Goal: Check status

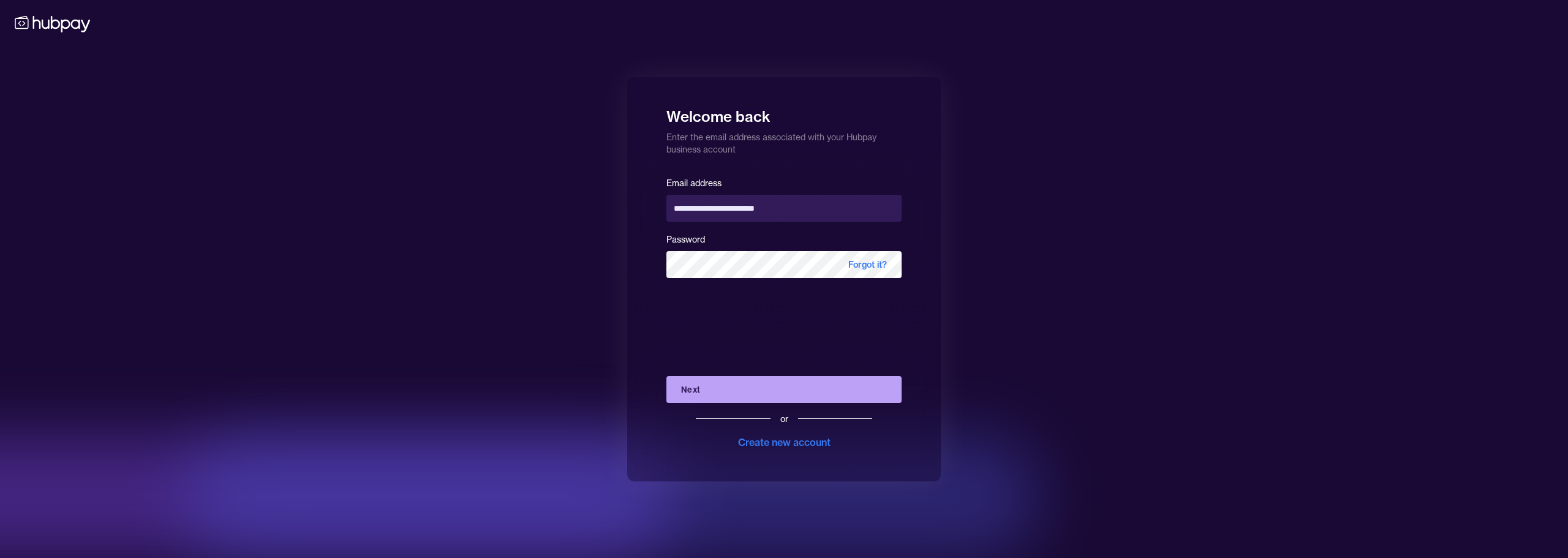
click at [786, 383] on button "Next" at bounding box center [784, 389] width 235 height 27
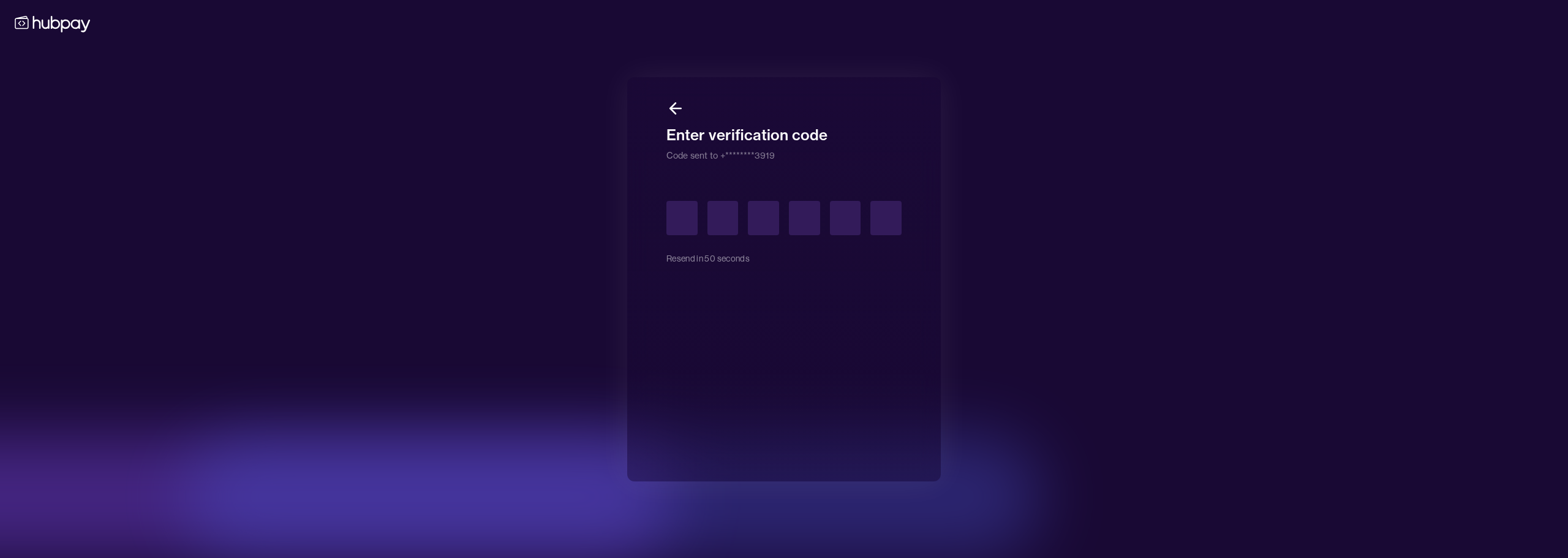
type input "*"
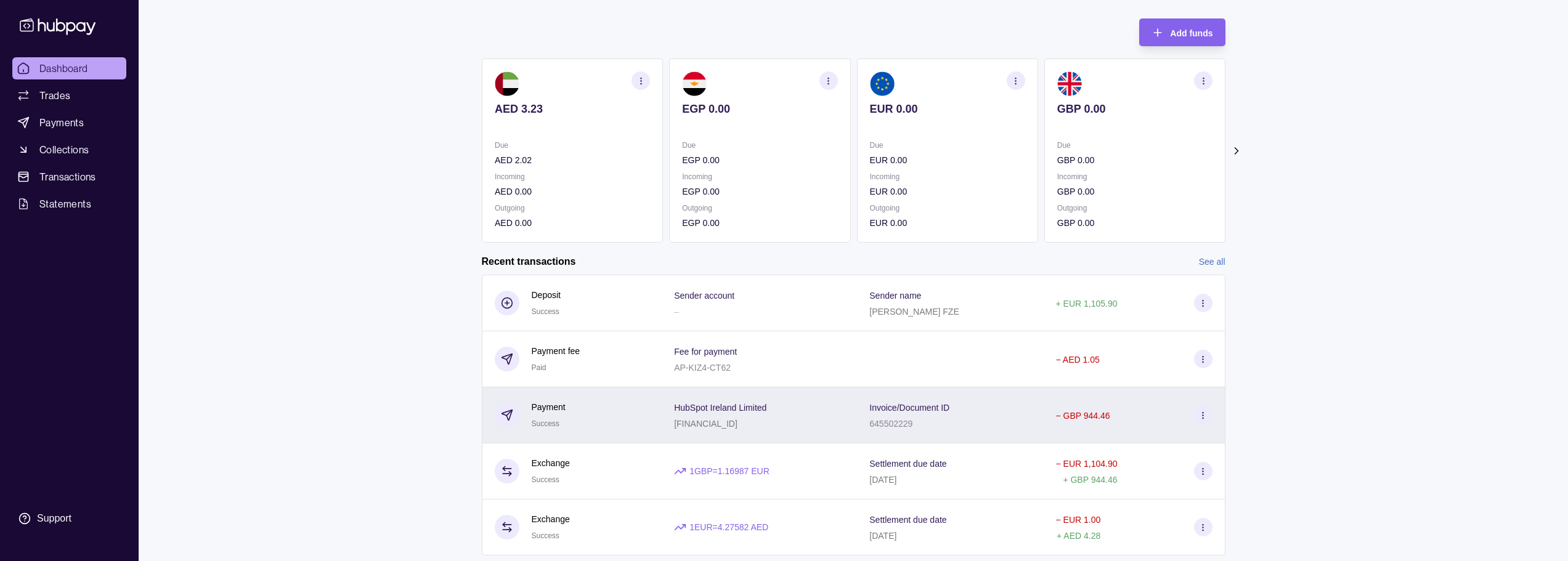
scroll to position [123, 0]
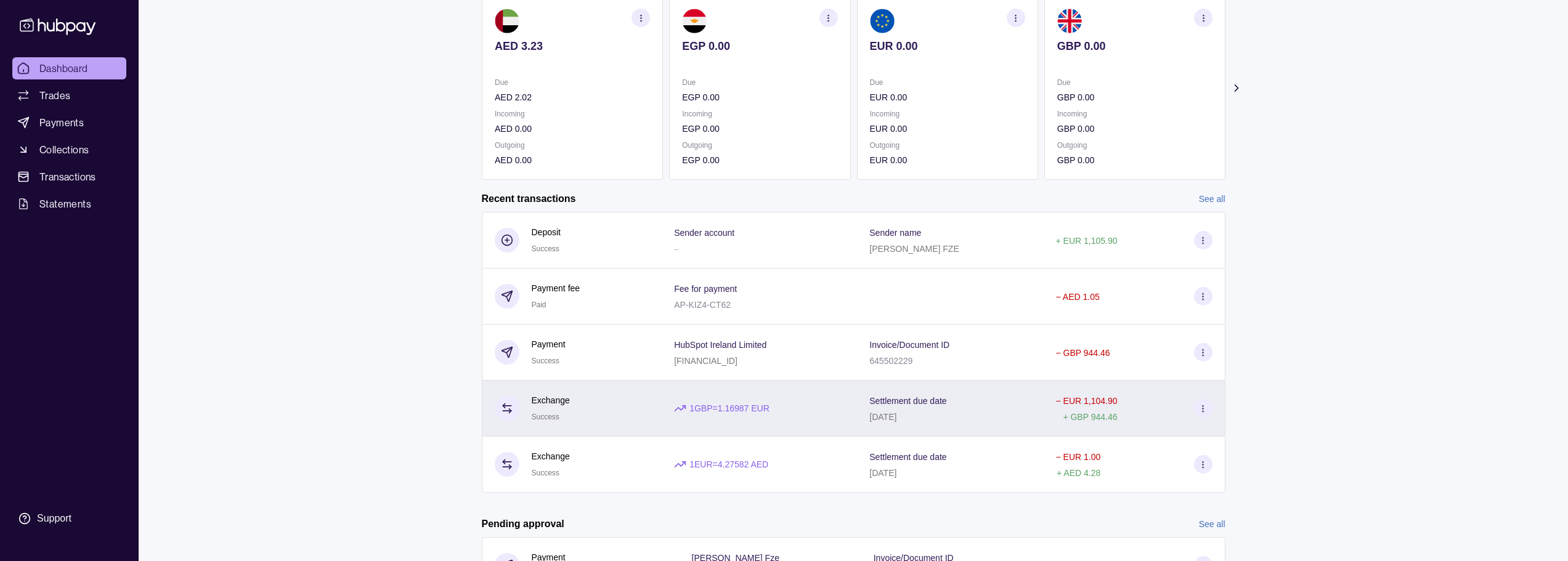
click at [1159, 411] on div "− EUR 1,104.90 + GBP 944.46" at bounding box center [1133, 408] width 156 height 31
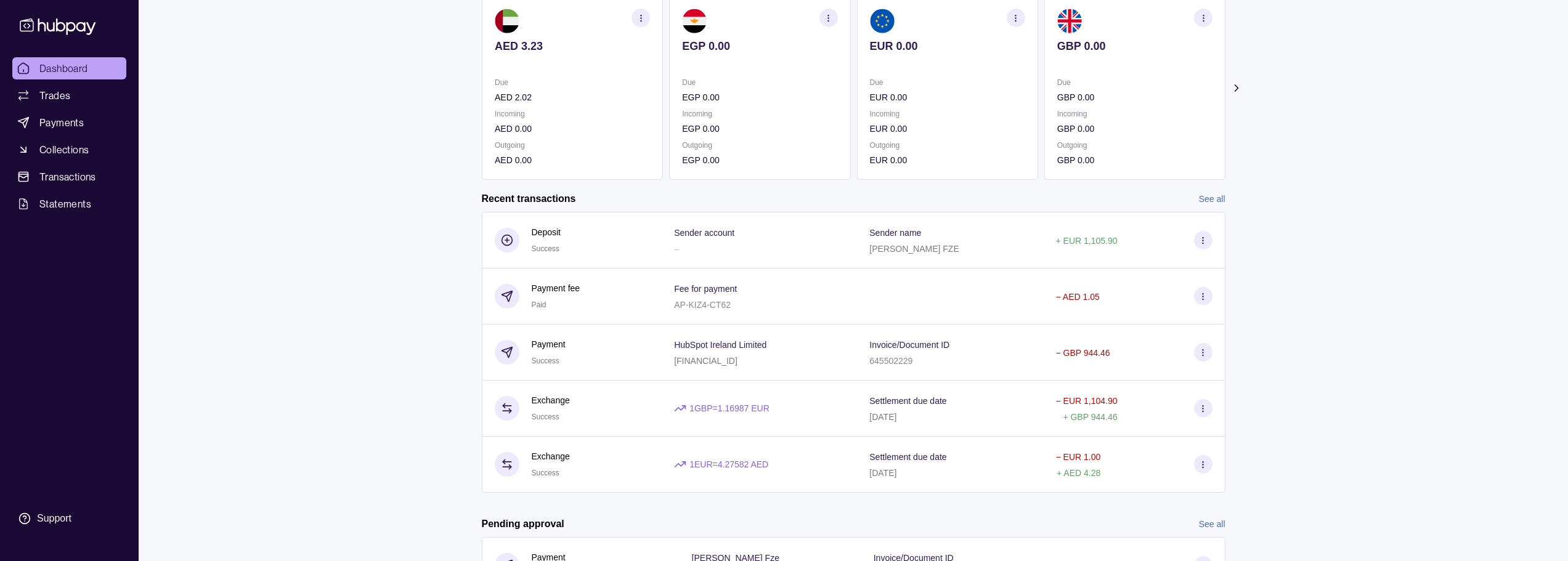
click at [897, 414] on html "Dashboard Trades Payments Collections Transactions Statements Support Y Hello, …" at bounding box center [784, 255] width 1568 height 756
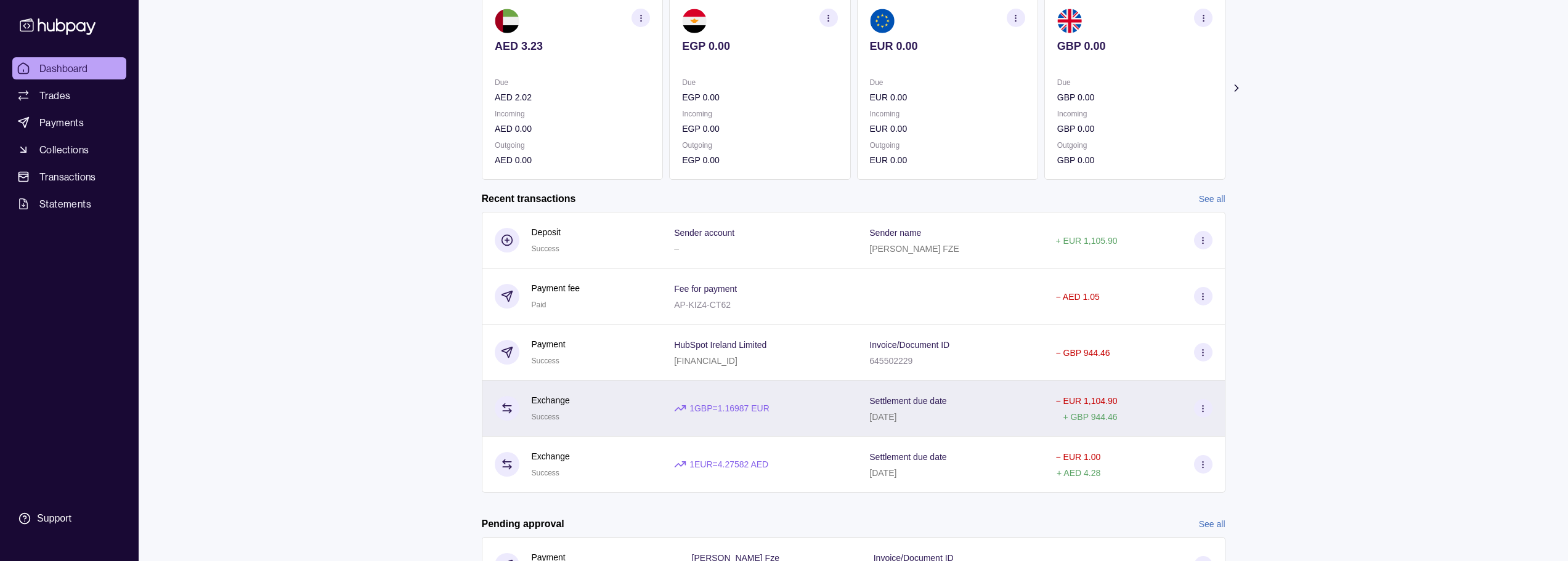
click at [904, 411] on div "[DATE]" at bounding box center [908, 416] width 77 height 15
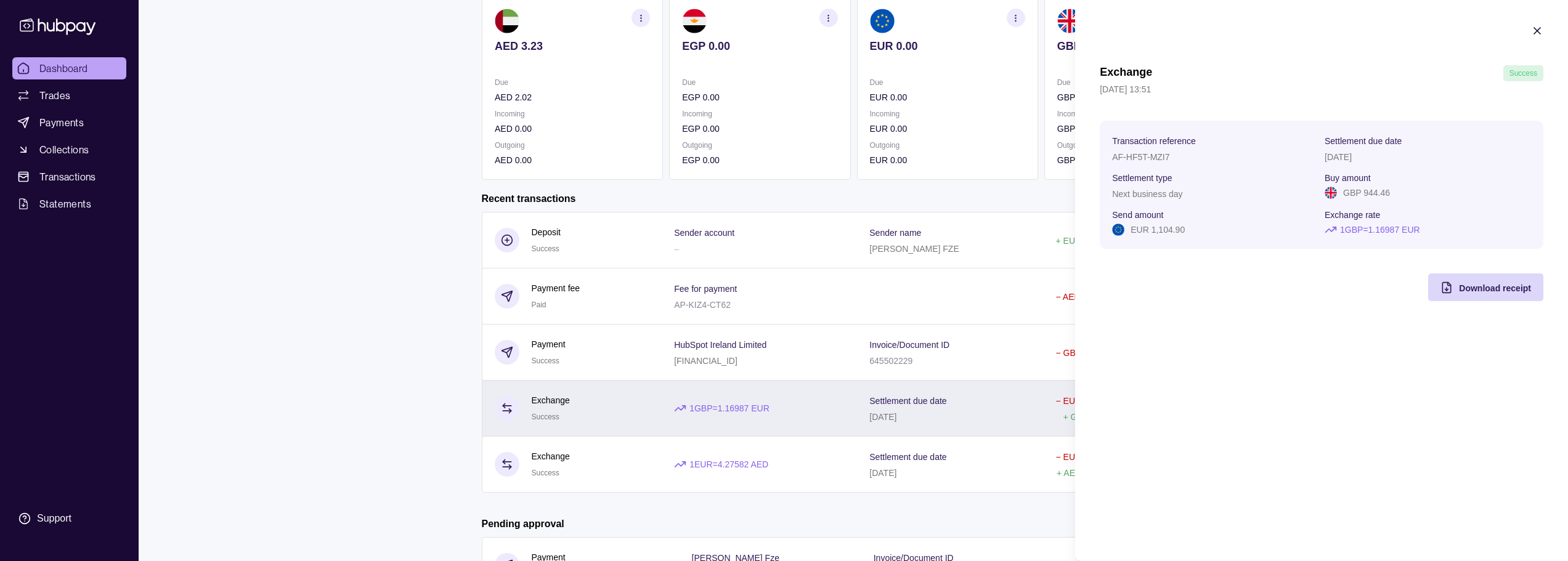
click at [904, 411] on html "Dashboard Trades Payments Collections Transactions Statements Support Y Hello, …" at bounding box center [784, 255] width 1568 height 756
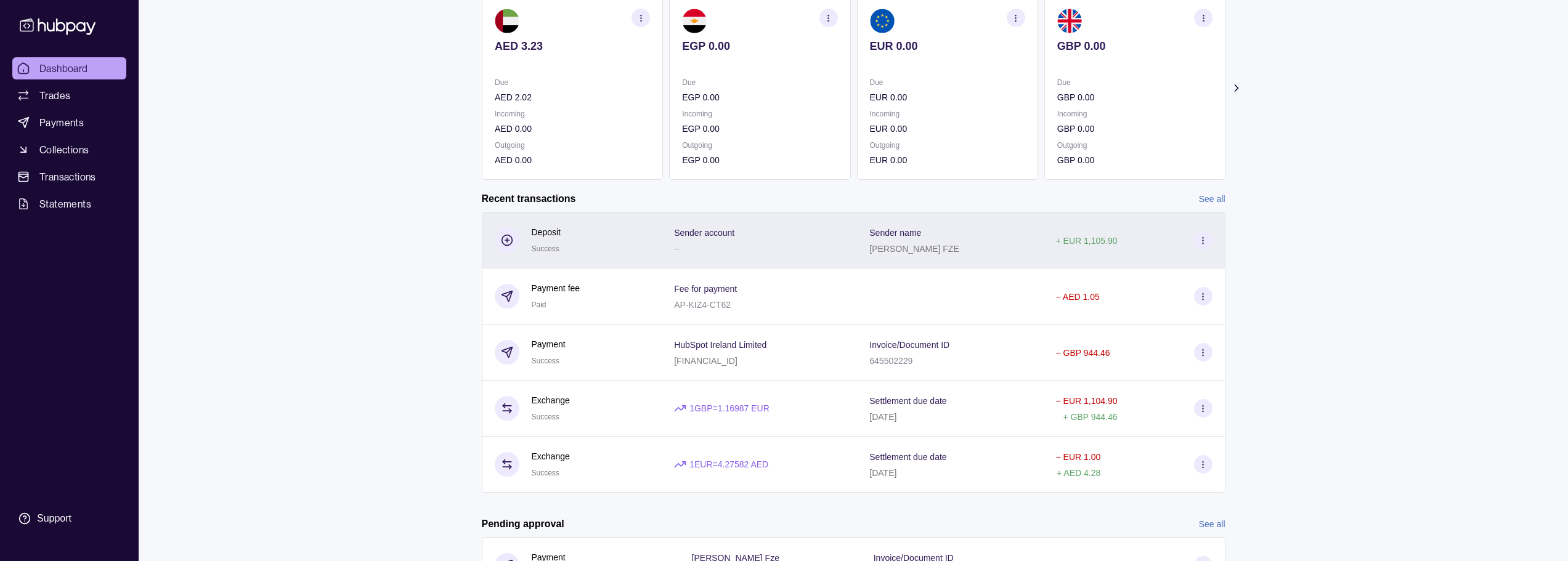
click at [1088, 262] on div "+ EUR 1,105.90" at bounding box center [1133, 240] width 181 height 57
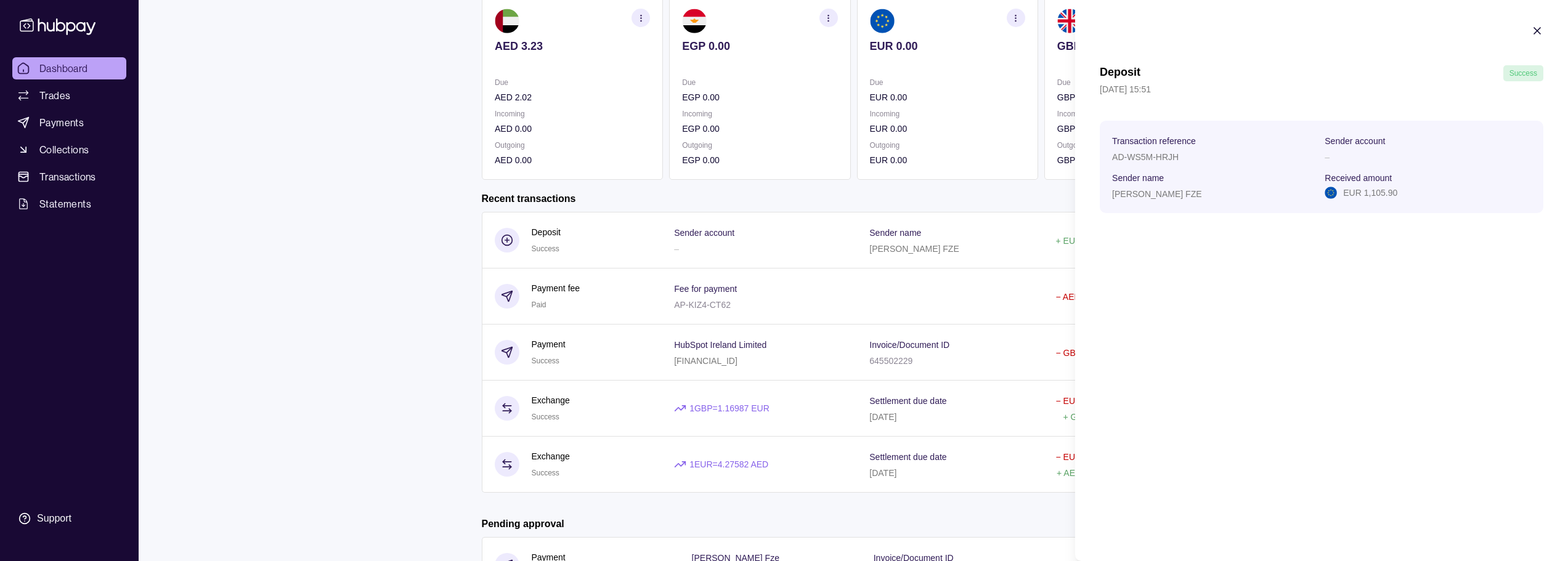
click at [1000, 429] on html "Dashboard Trades Payments Collections Transactions Statements Support Y Hello, …" at bounding box center [784, 255] width 1568 height 756
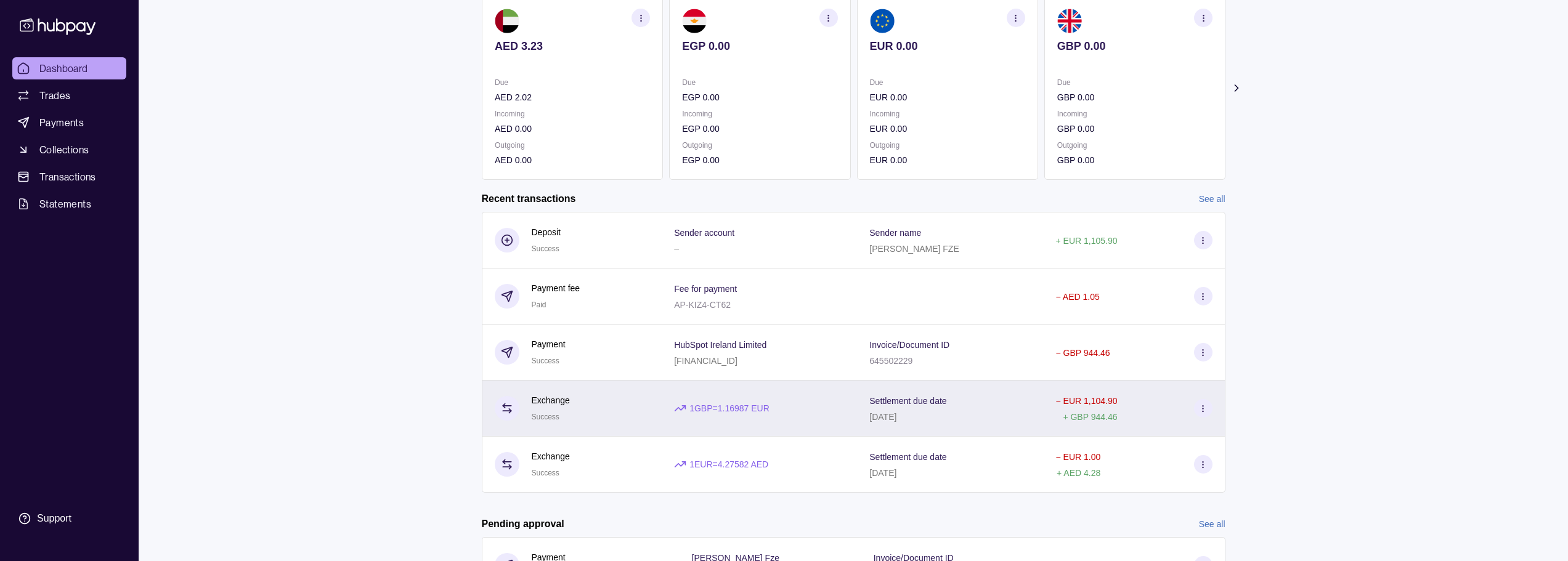
click at [1200, 411] on icon at bounding box center [1203, 408] width 10 height 10
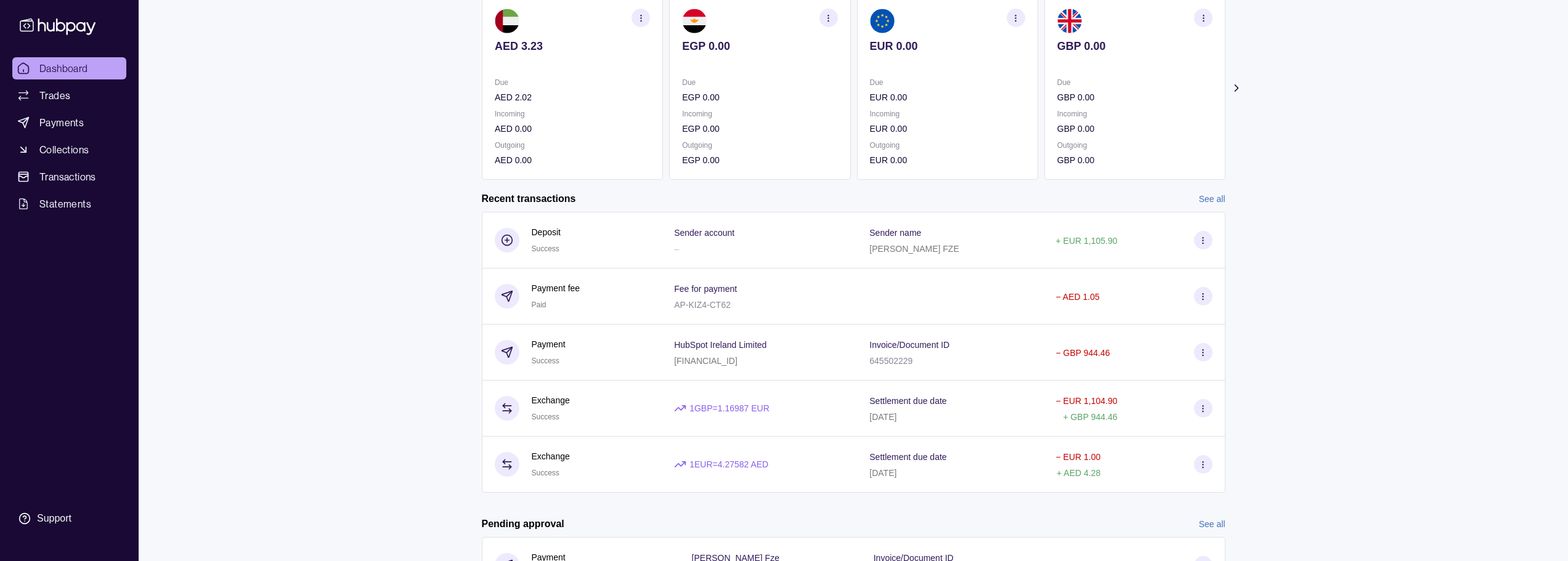
click at [754, 410] on html "Dashboard Trades Payments Collections Transactions Statements Support Y Hello, …" at bounding box center [784, 255] width 1568 height 756
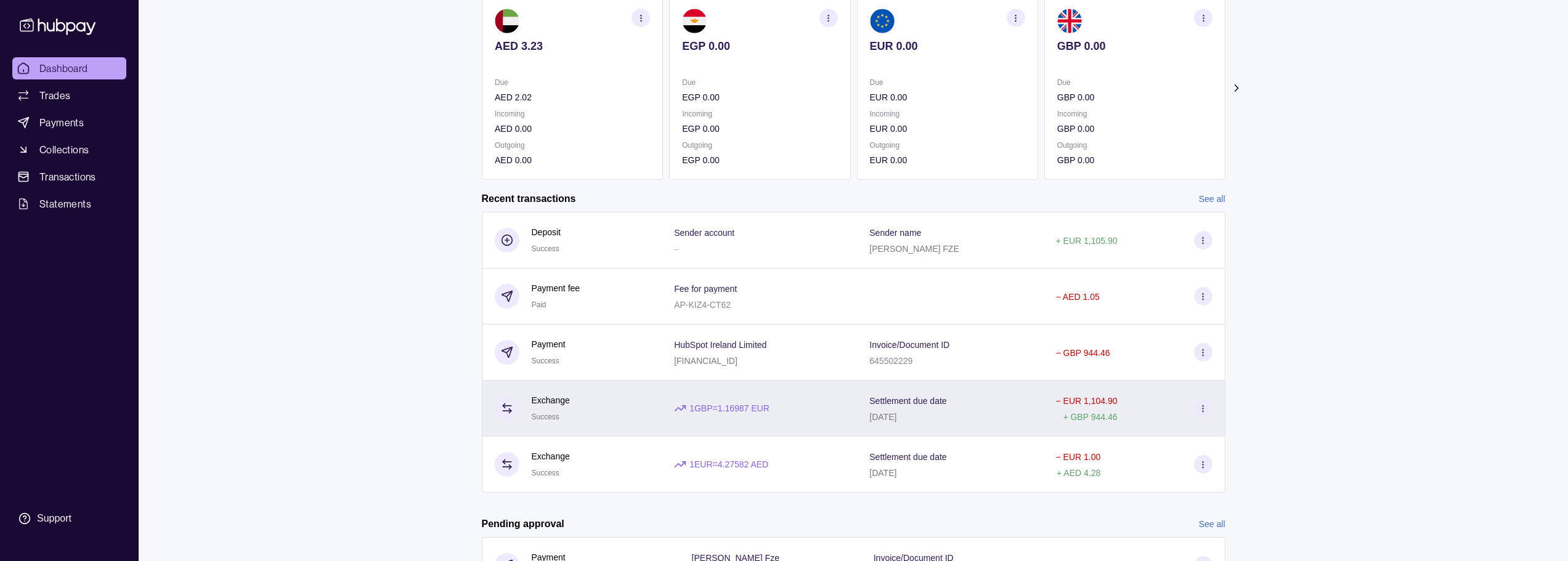
click at [725, 410] on p "1 GBP = 1.16987 EUR" at bounding box center [729, 408] width 80 height 13
click at [725, 410] on html "Dashboard Trades Payments Collections Transactions Statements Support Y Hello, …" at bounding box center [784, 255] width 1568 height 756
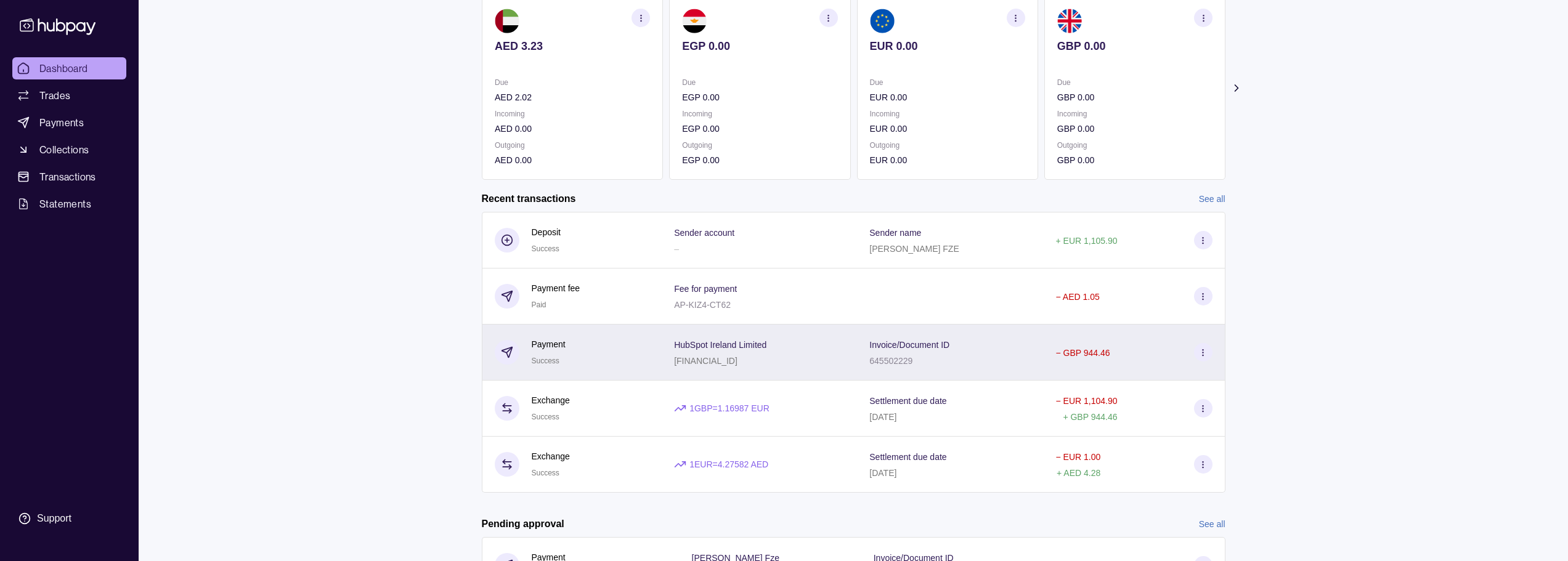
click at [920, 352] on div "Invoice/Document ID 645502229" at bounding box center [909, 352] width 80 height 31
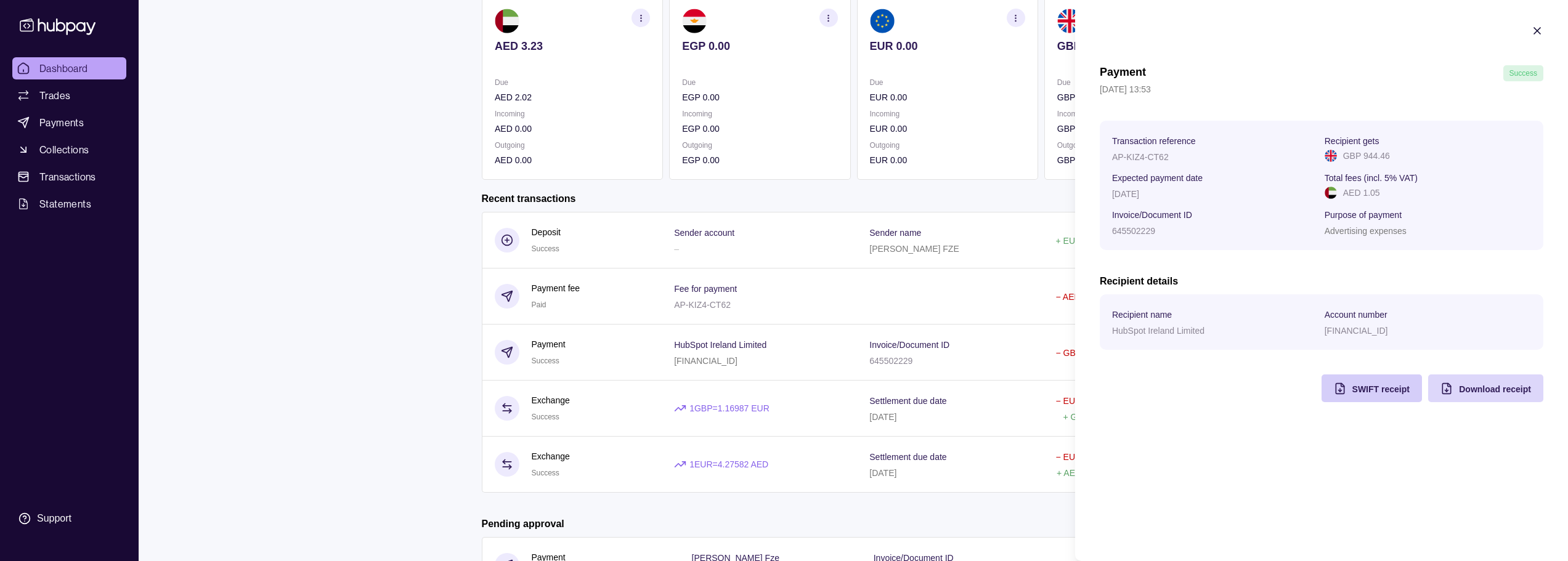
click at [1381, 394] on span "SWIFT receipt" at bounding box center [1381, 388] width 57 height 10
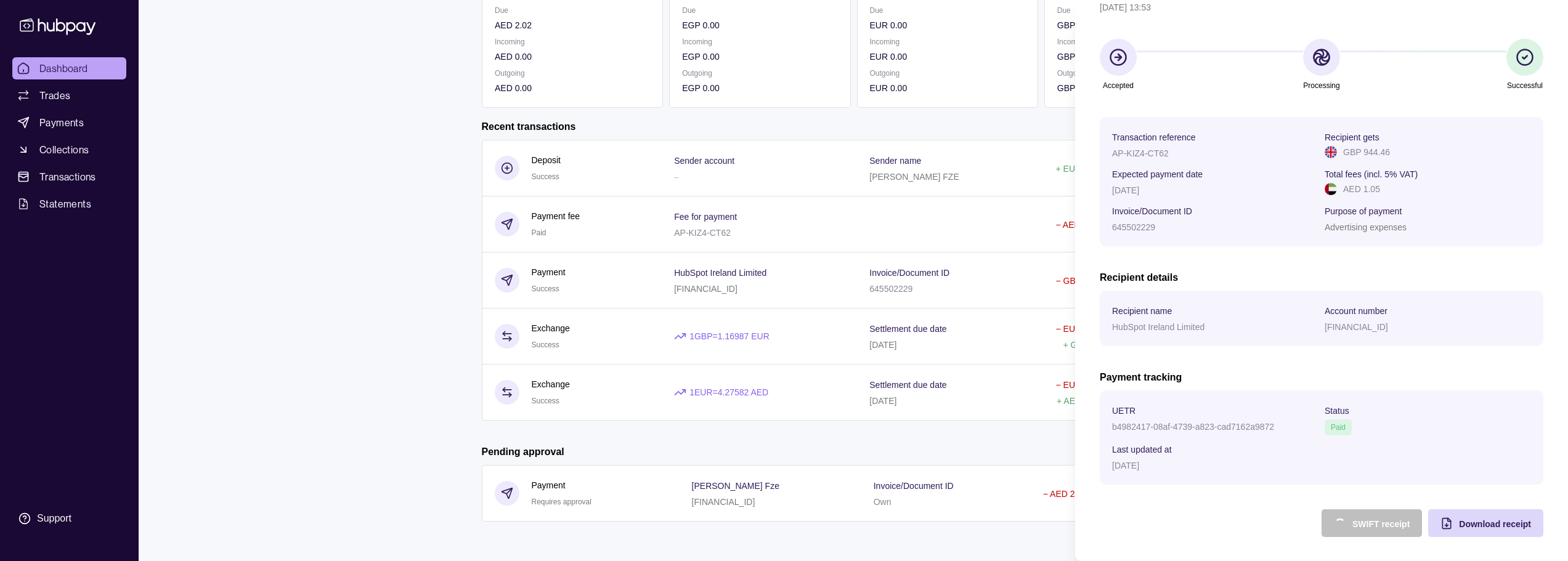
scroll to position [82, 0]
click at [896, 98] on html "Dashboard Trades Payments Collections Transactions Statements Support Y Hello, …" at bounding box center [784, 183] width 1568 height 756
